Goal: Check status: Check status

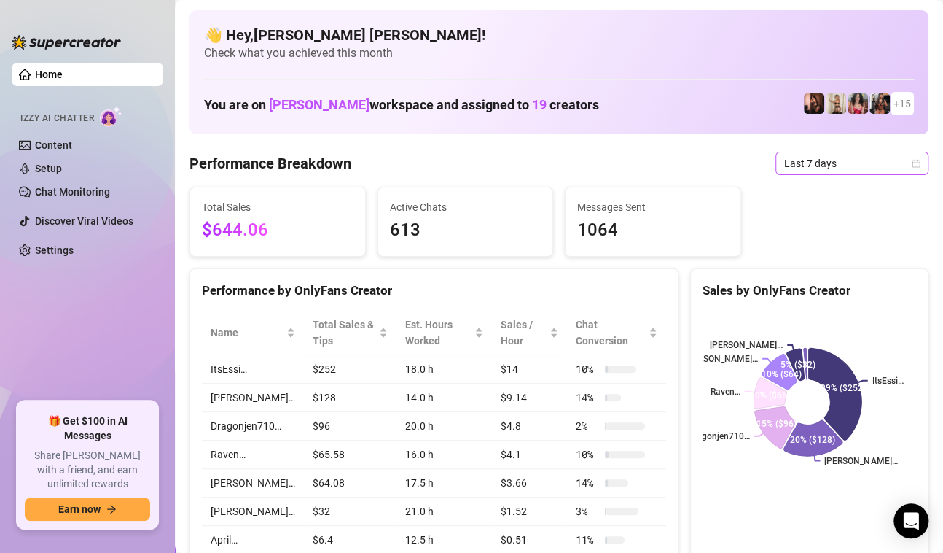
click at [906, 157] on span "Last 7 days" at bounding box center [853, 163] width 136 height 22
click at [720, 157] on div "Performance Breakdown Last 7 days" at bounding box center [559, 163] width 739 height 23
click at [909, 160] on div "Last 7 days" at bounding box center [852, 163] width 153 height 23
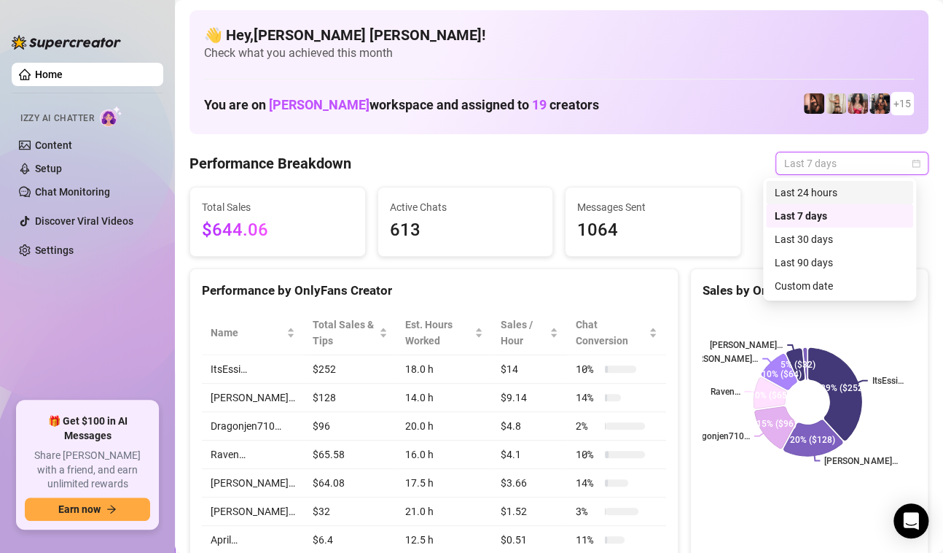
click at [795, 286] on div "Custom date" at bounding box center [840, 286] width 130 height 16
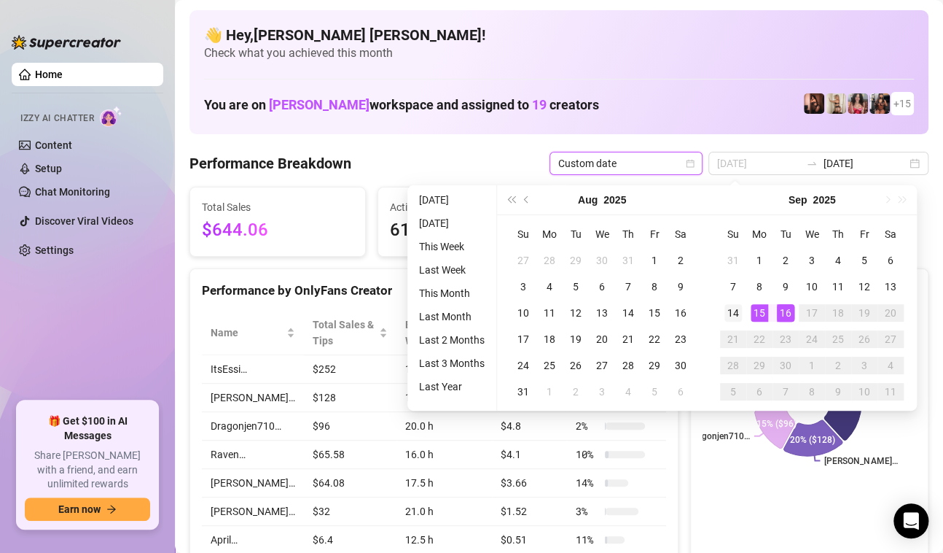
type input "[DATE]"
click at [736, 309] on div "14" at bounding box center [733, 312] width 17 height 17
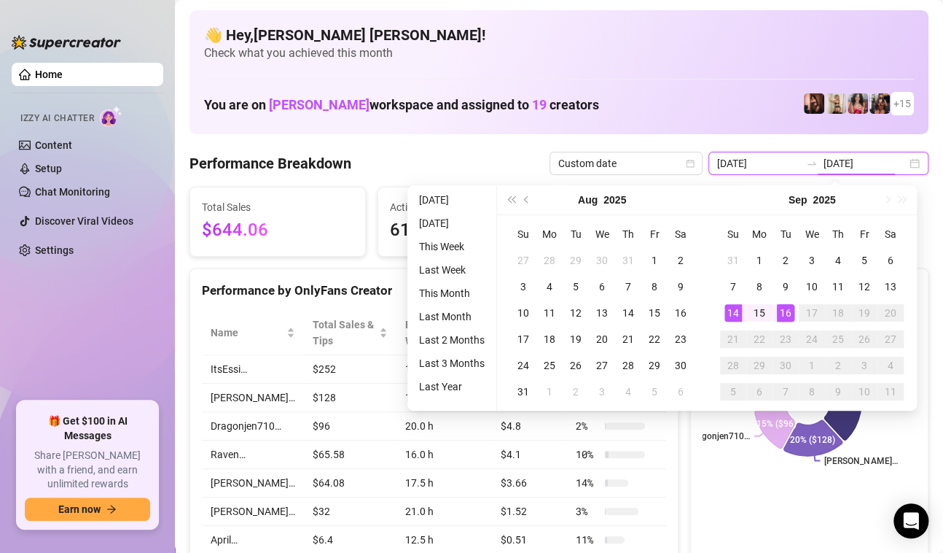
type input "[DATE]"
click at [790, 309] on div "16" at bounding box center [785, 312] width 17 height 17
type input "[DATE]"
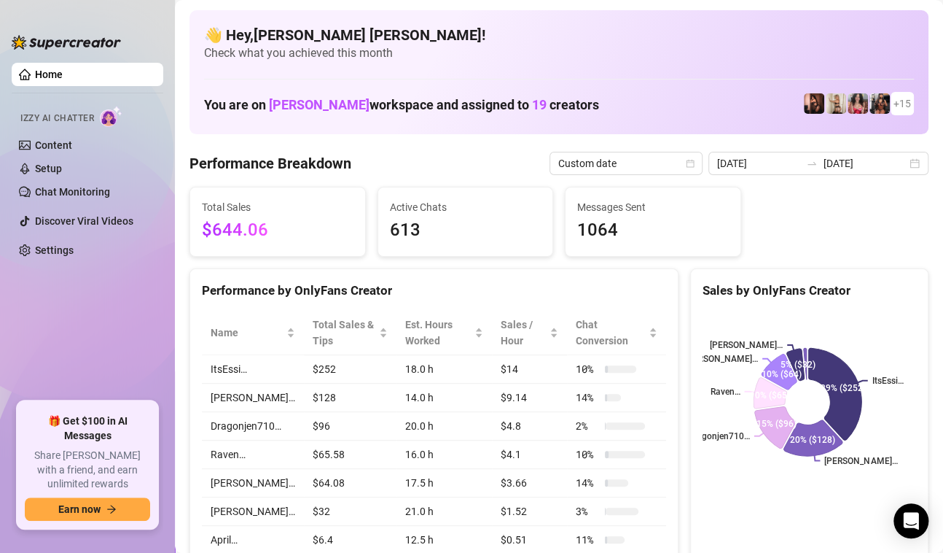
click at [819, 239] on div "Total Sales $644.06 Active Chats 613 Messages Sent 1064" at bounding box center [559, 222] width 751 height 70
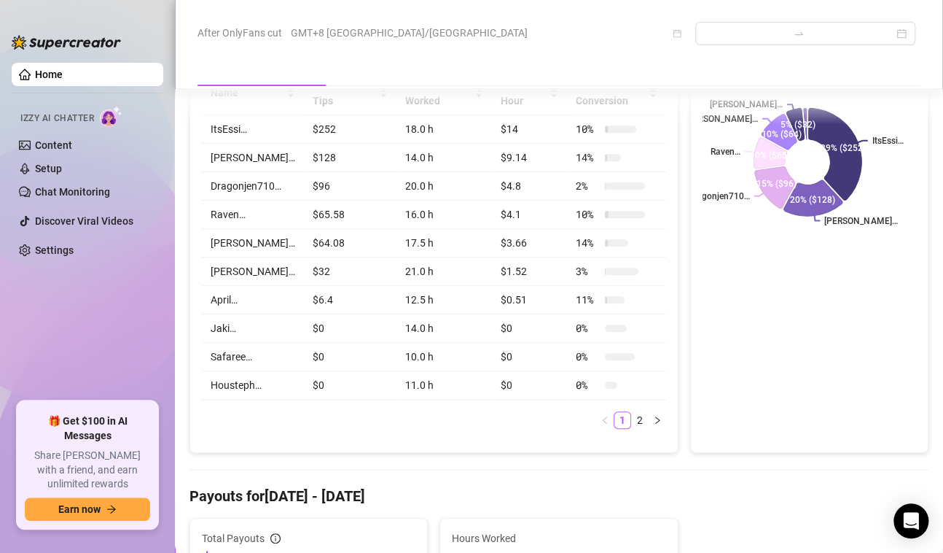
scroll to position [365, 0]
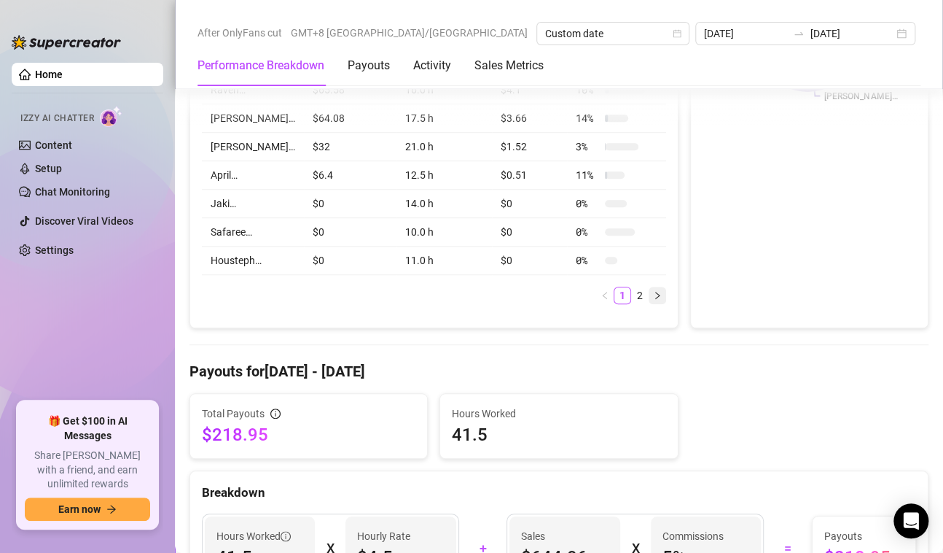
click at [649, 296] on button "button" at bounding box center [657, 295] width 17 height 17
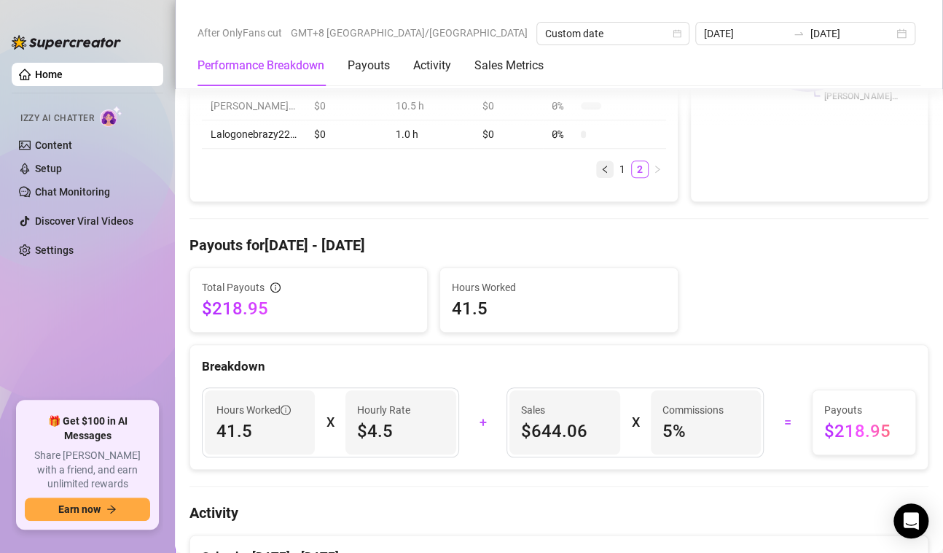
click at [601, 165] on icon "left" at bounding box center [605, 169] width 9 height 9
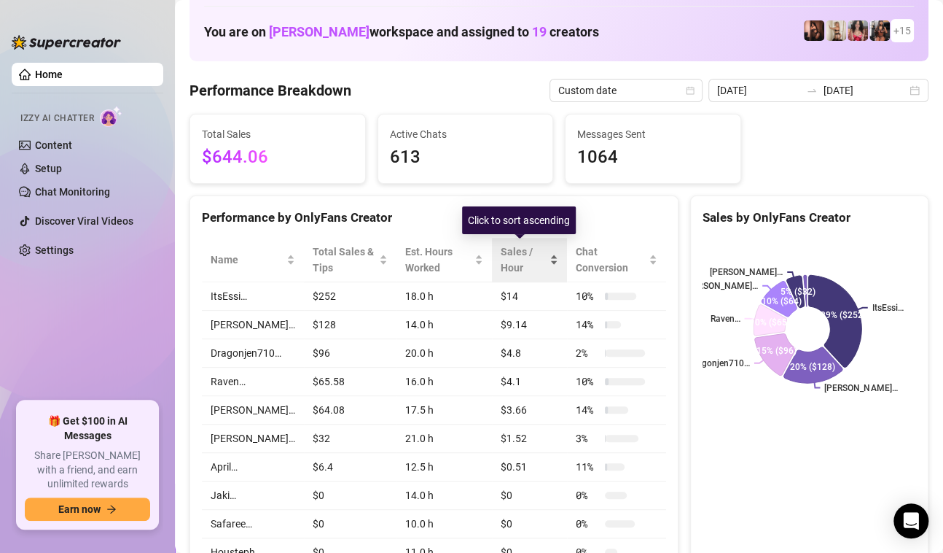
scroll to position [0, 0]
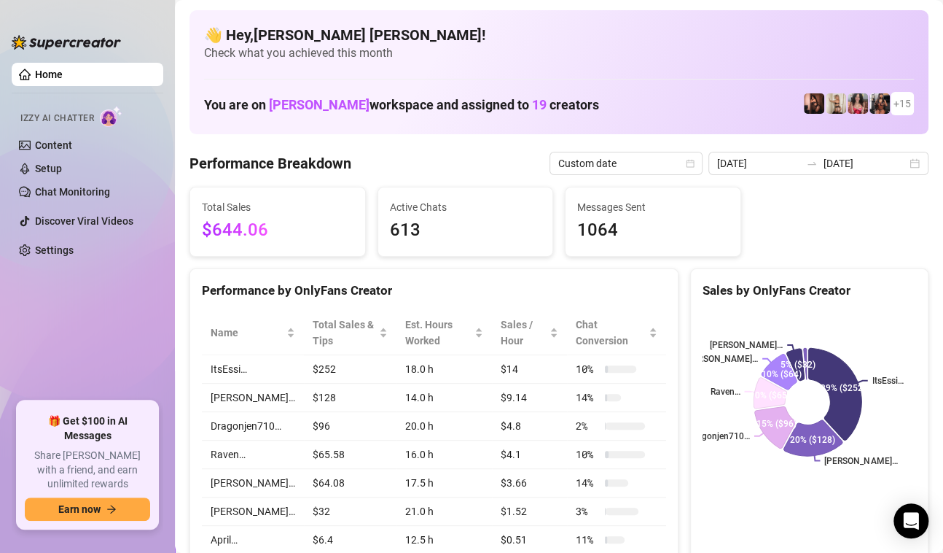
click at [455, 160] on div "Performance Breakdown Custom date [DATE] [DATE]" at bounding box center [559, 163] width 739 height 23
